Goal: Information Seeking & Learning: Learn about a topic

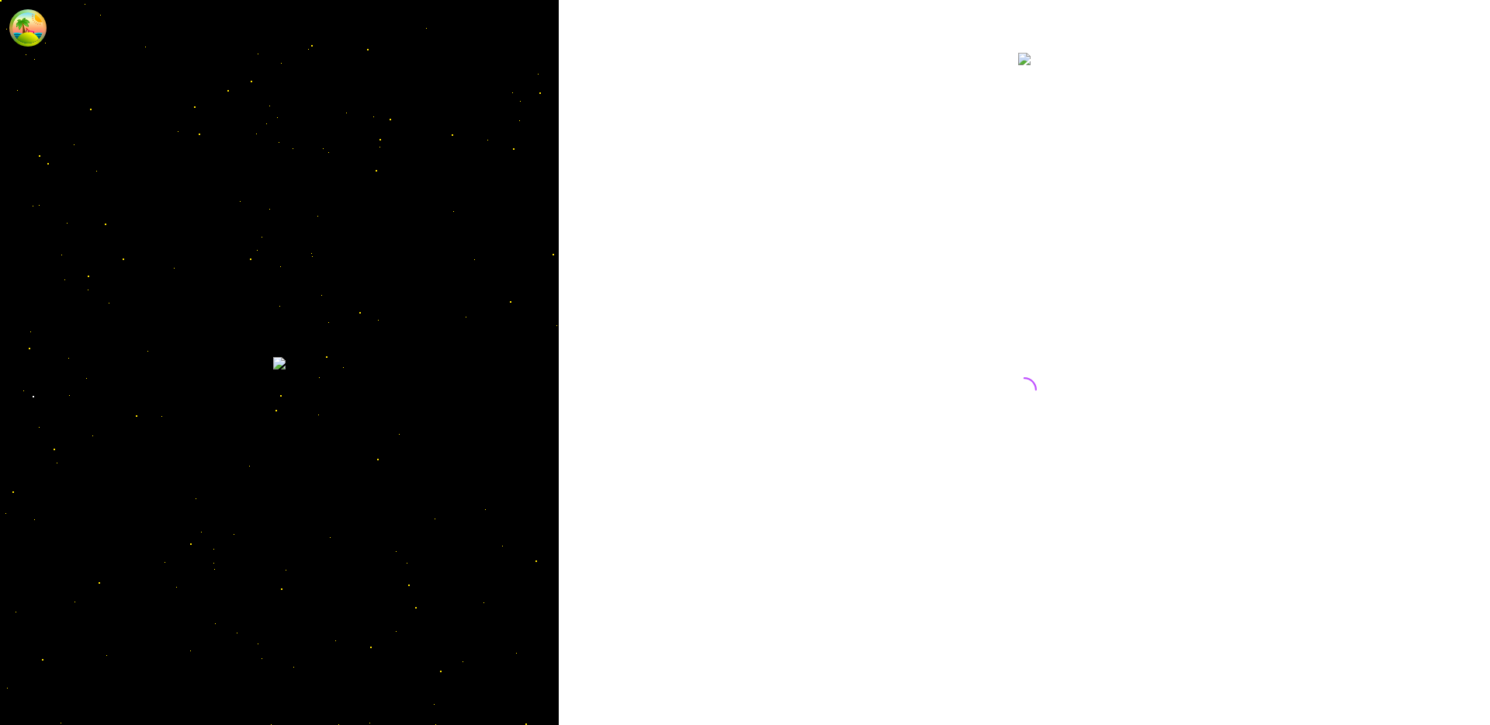
click at [664, 77] on div at bounding box center [1024, 362] width 931 height 725
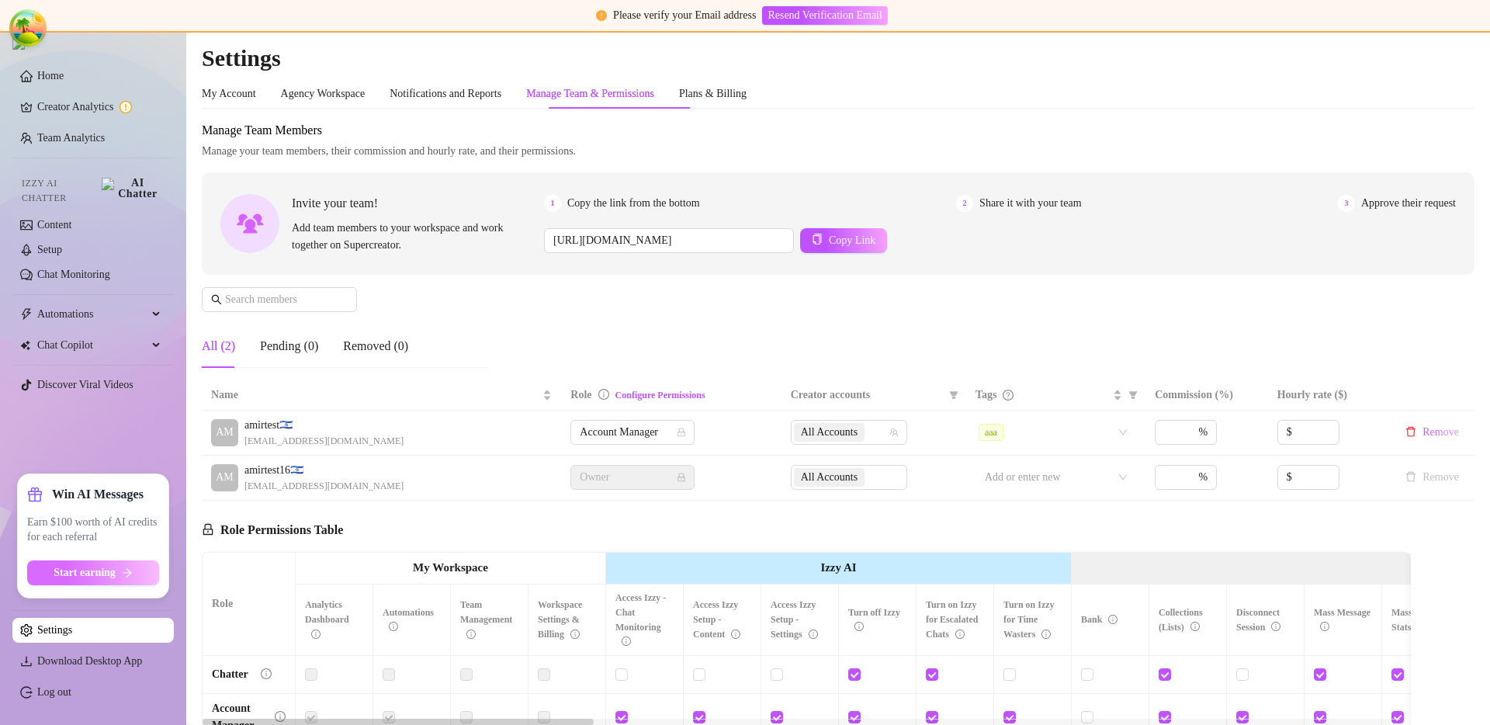
click at [91, 575] on span "Start earning" at bounding box center [85, 572] width 62 height 12
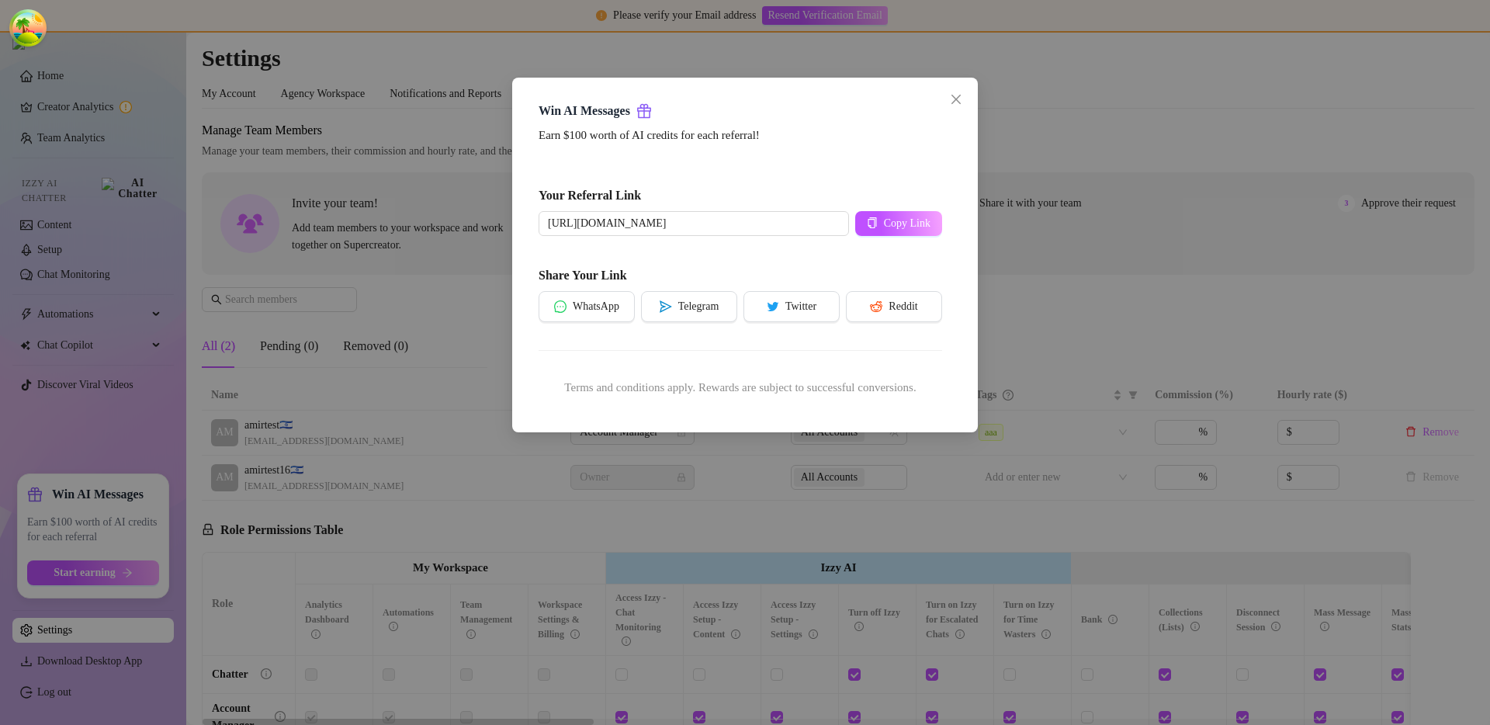
click at [494, 517] on div "Win AI Messages Earn $100 worth of AI credits for each referral! Your Referral …" at bounding box center [745, 362] width 1490 height 725
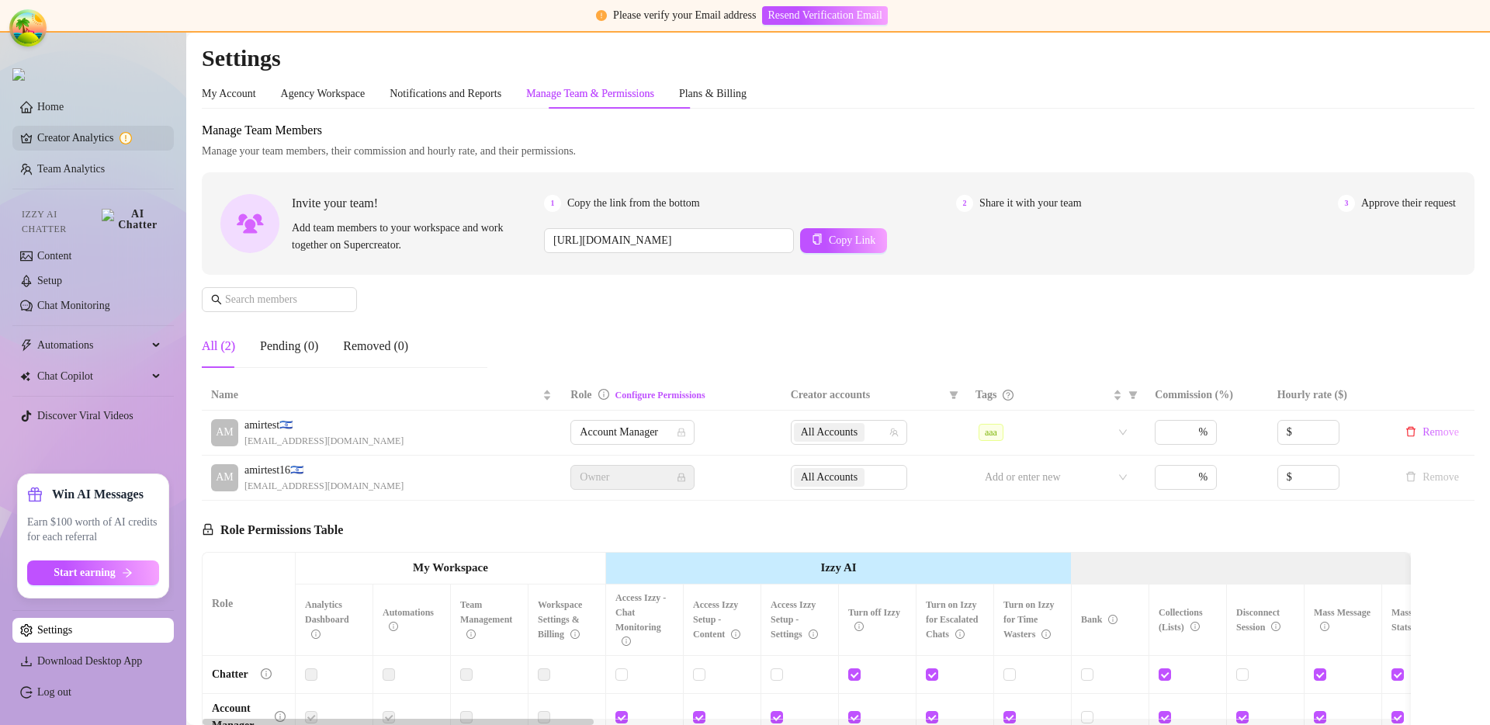
click at [86, 151] on link "Creator Analytics" at bounding box center [99, 138] width 124 height 25
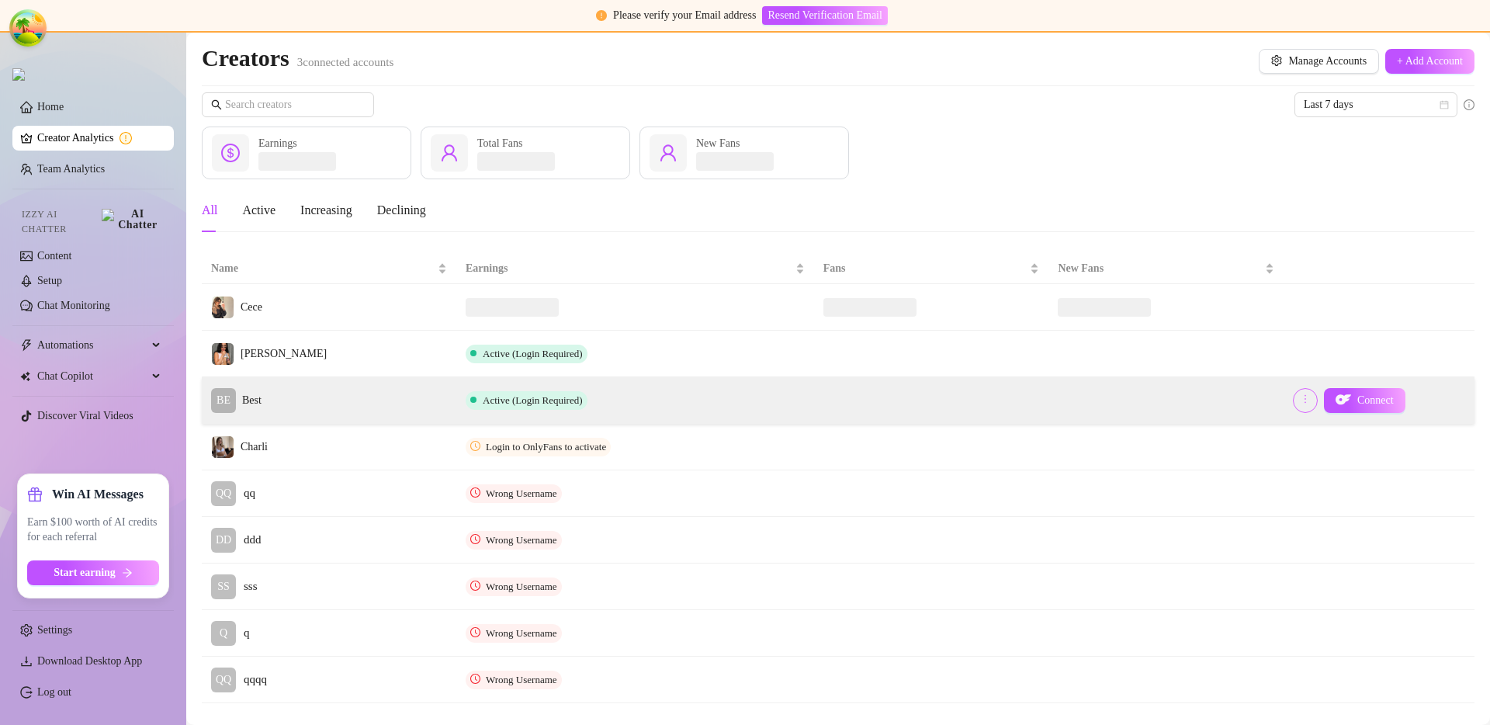
click at [1299, 398] on icon "more" at bounding box center [1304, 398] width 11 height 11
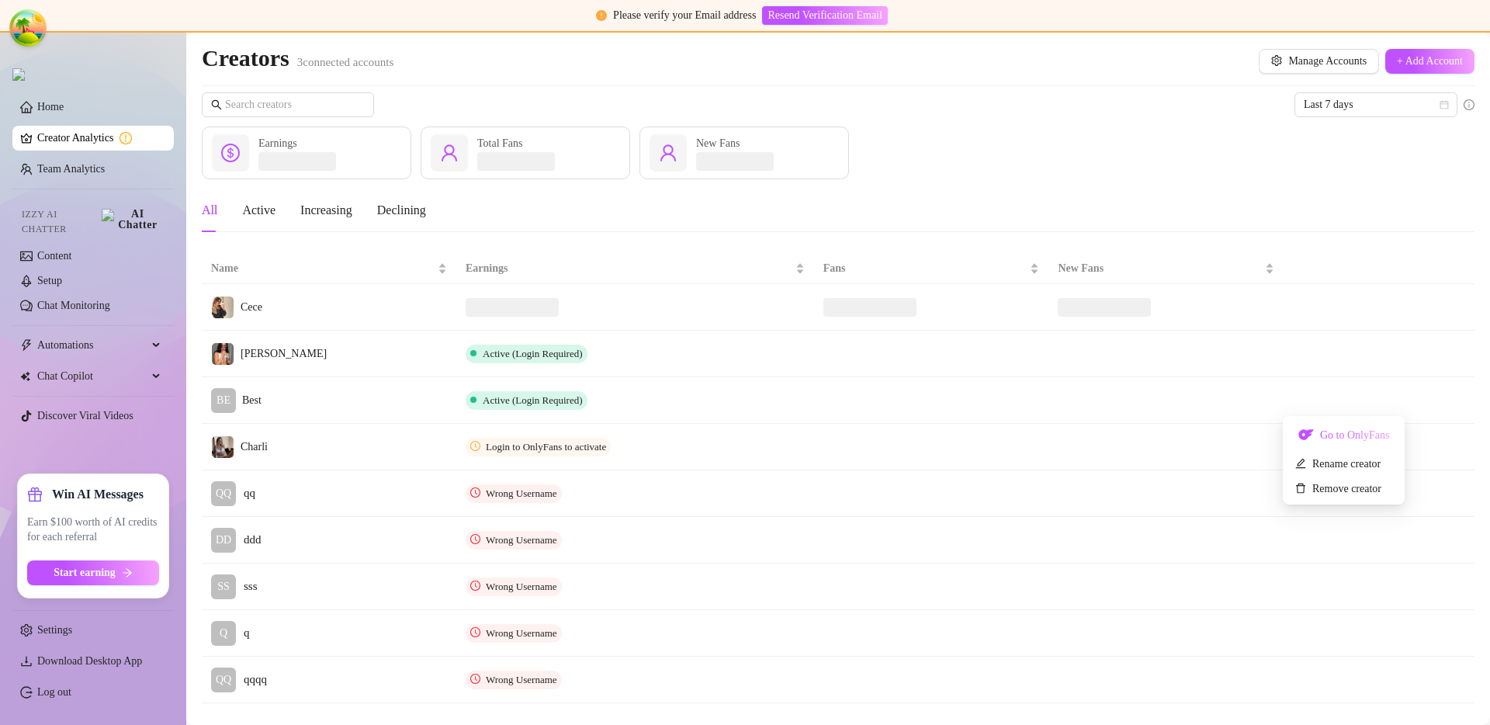
click at [1265, 153] on div "Earnings Total Fans New Fans" at bounding box center [838, 152] width 1272 height 53
